Goal: Check status: Check status

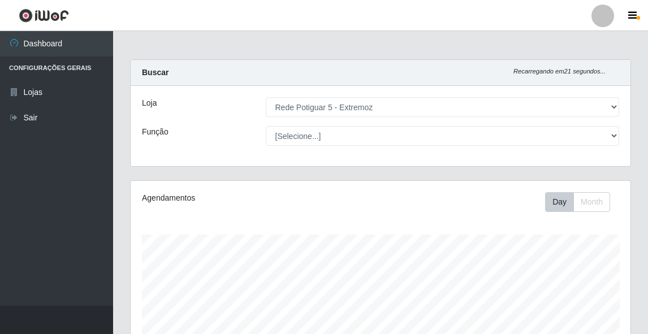
select select "79"
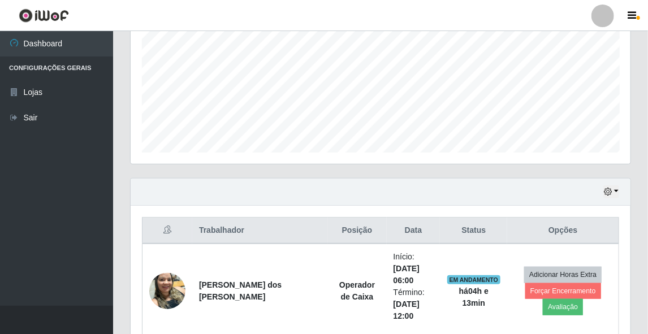
scroll to position [161, 0]
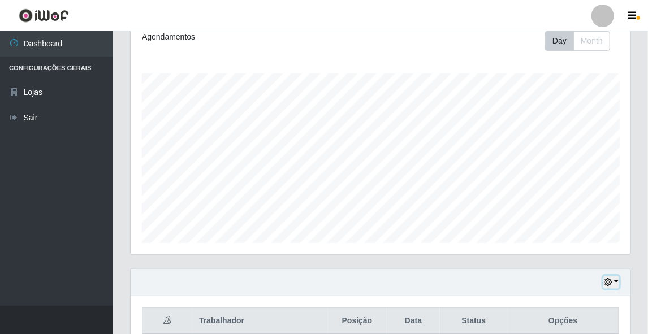
click at [614, 281] on button "button" at bounding box center [612, 282] width 16 height 13
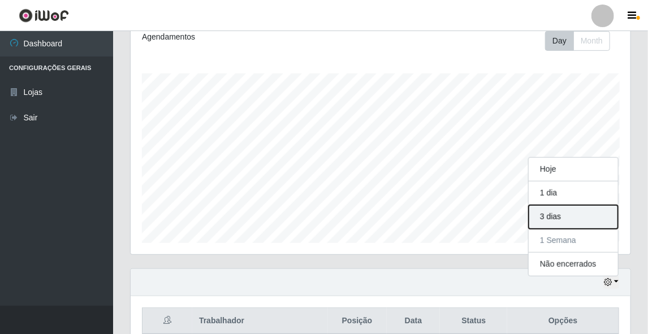
click at [575, 226] on button "3 dias" at bounding box center [573, 217] width 89 height 24
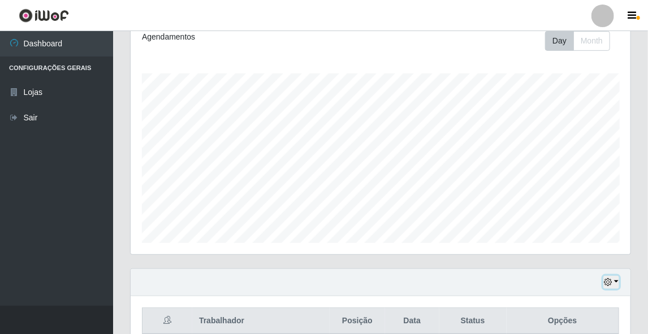
click at [613, 282] on button "button" at bounding box center [612, 282] width 16 height 13
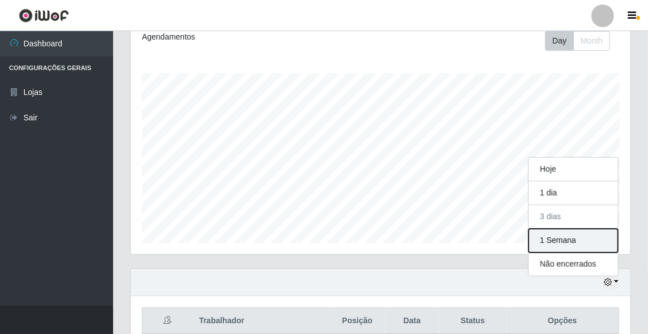
click at [590, 238] on button "1 Semana" at bounding box center [573, 241] width 89 height 24
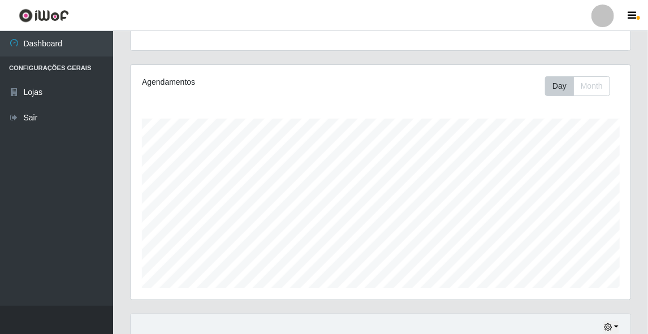
scroll to position [342, 0]
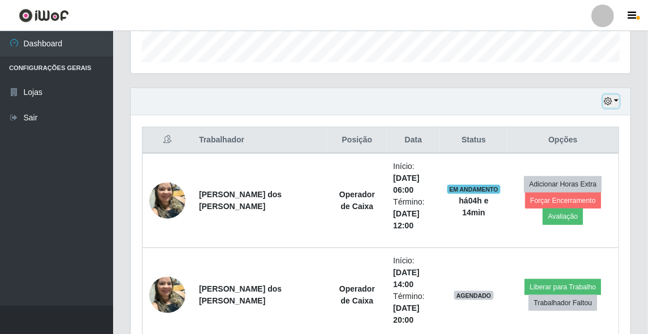
click at [609, 100] on icon "button" at bounding box center [608, 101] width 8 height 8
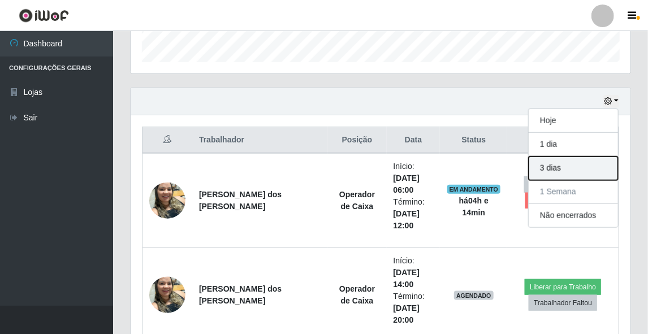
click at [583, 167] on button "3 dias" at bounding box center [573, 169] width 89 height 24
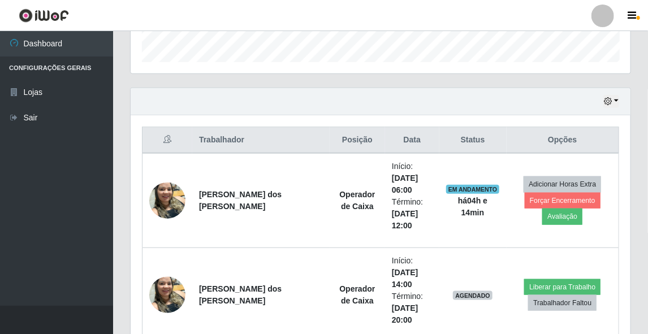
click at [613, 91] on div "Hoje 1 dia 3 dias 1 Semana Não encerrados" at bounding box center [381, 101] width 500 height 27
click at [612, 101] on icon "button" at bounding box center [608, 101] width 8 height 8
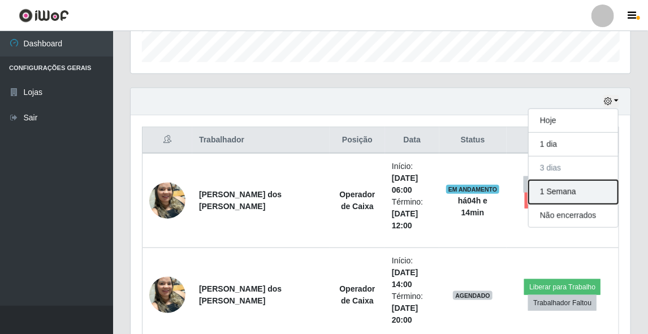
click at [599, 190] on button "1 Semana" at bounding box center [573, 192] width 89 height 24
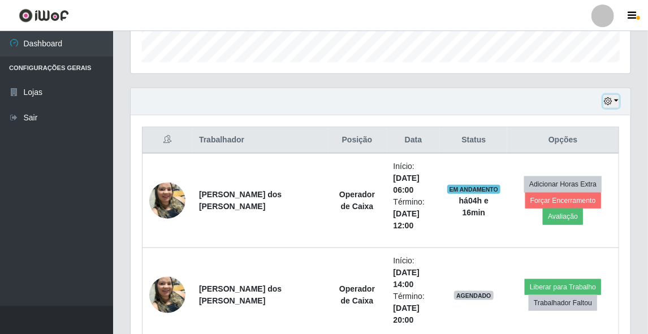
click at [614, 102] on button "button" at bounding box center [612, 101] width 16 height 13
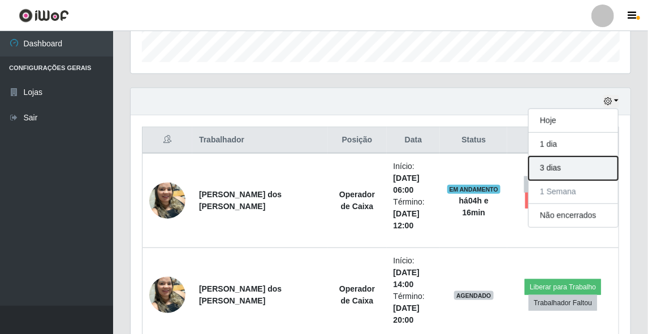
click at [563, 169] on button "3 dias" at bounding box center [573, 169] width 89 height 24
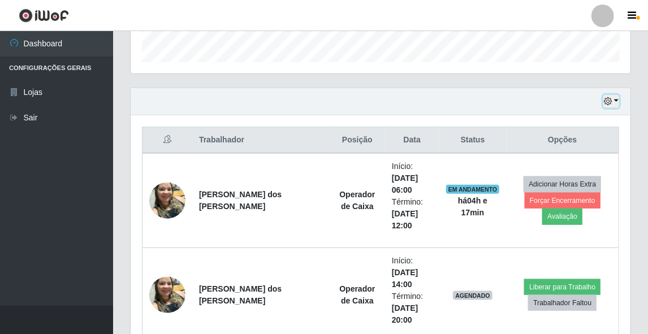
click at [606, 99] on icon "button" at bounding box center [608, 101] width 8 height 8
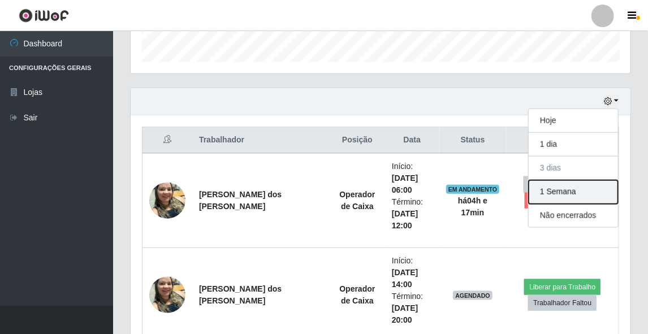
click at [584, 186] on button "1 Semana" at bounding box center [573, 192] width 89 height 24
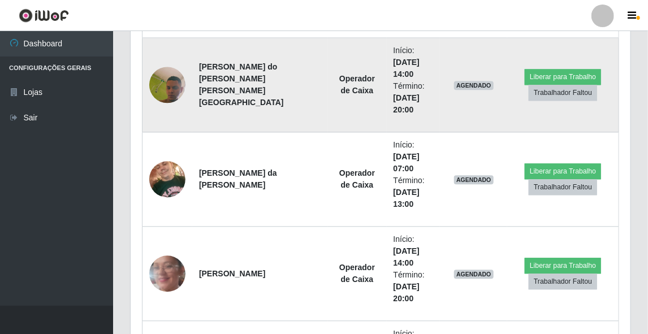
scroll to position [1157, 0]
